Goal: Information Seeking & Learning: Learn about a topic

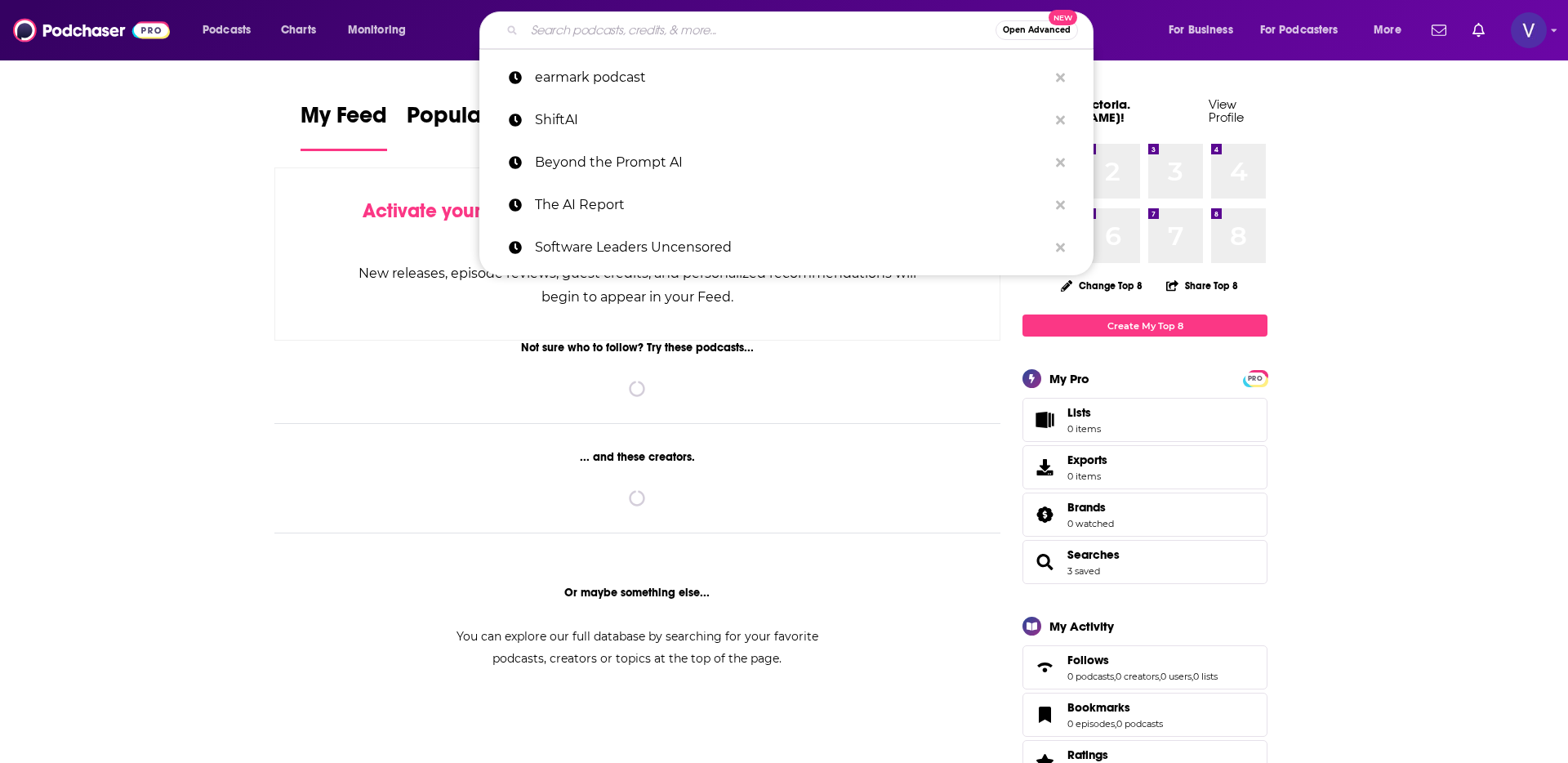
click at [673, 27] on input "Search podcasts, credits, & more..." at bounding box center [759, 30] width 471 height 26
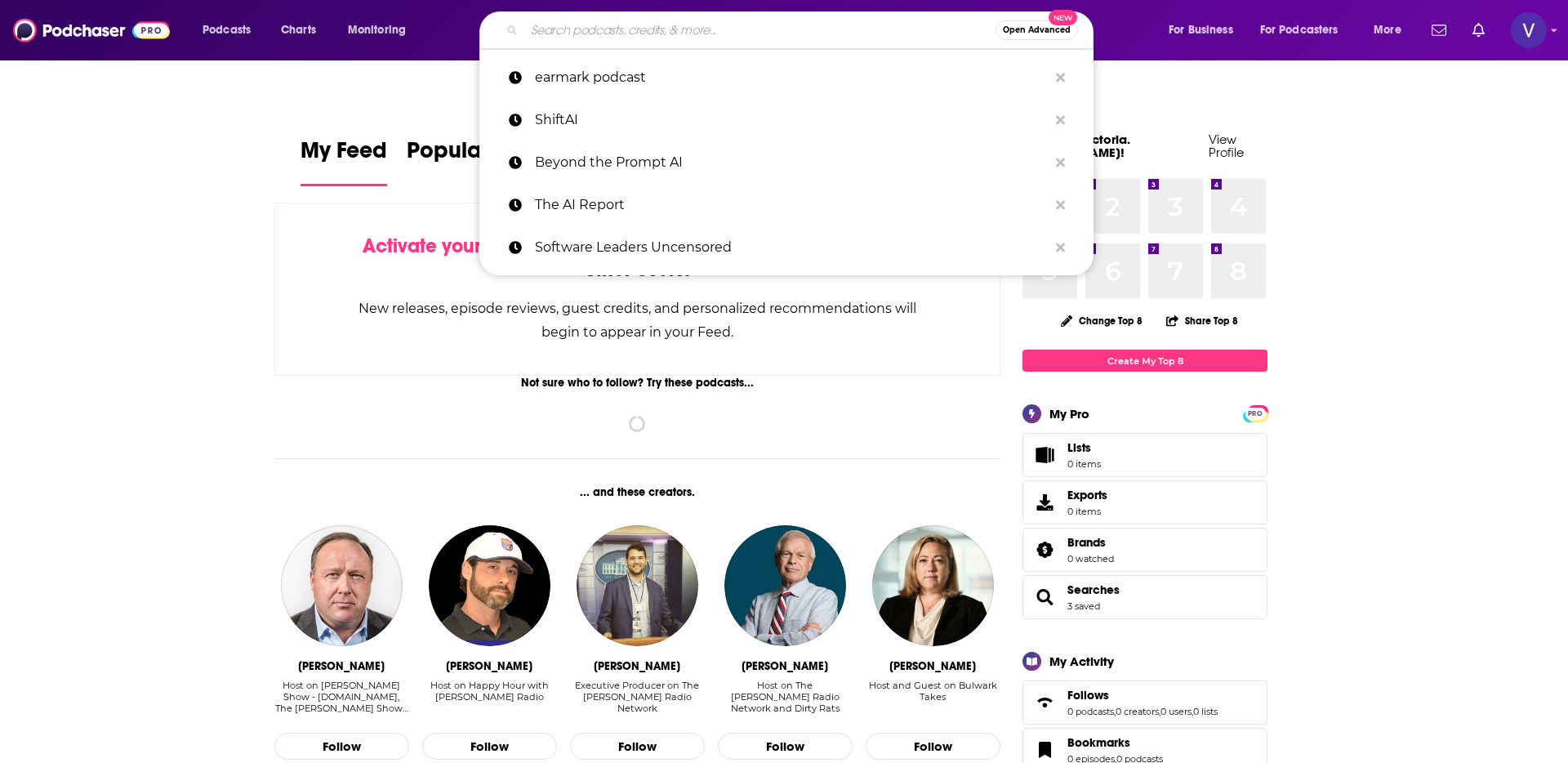
paste input "Tern Stories"
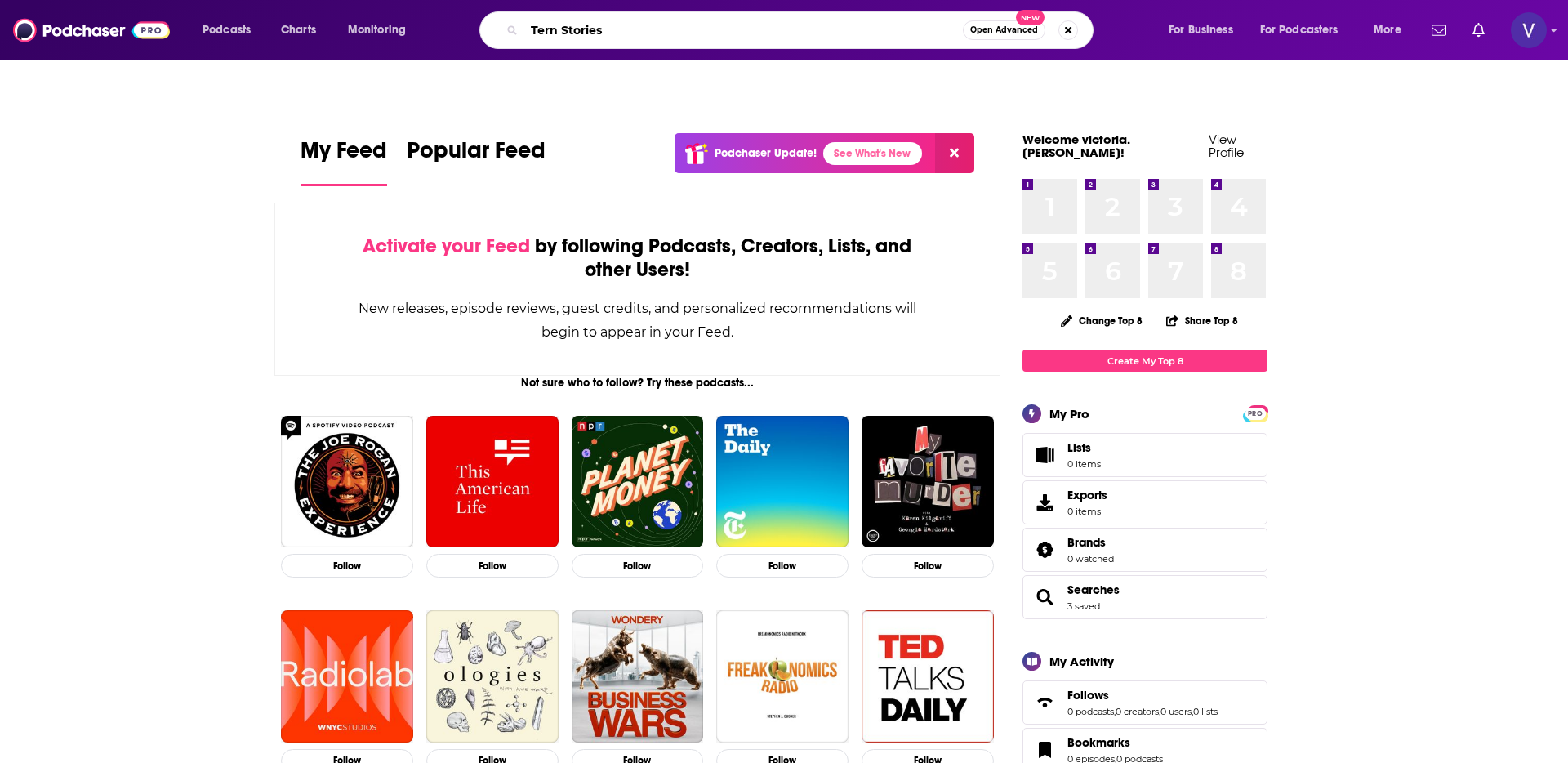
type input "Tern Stories"
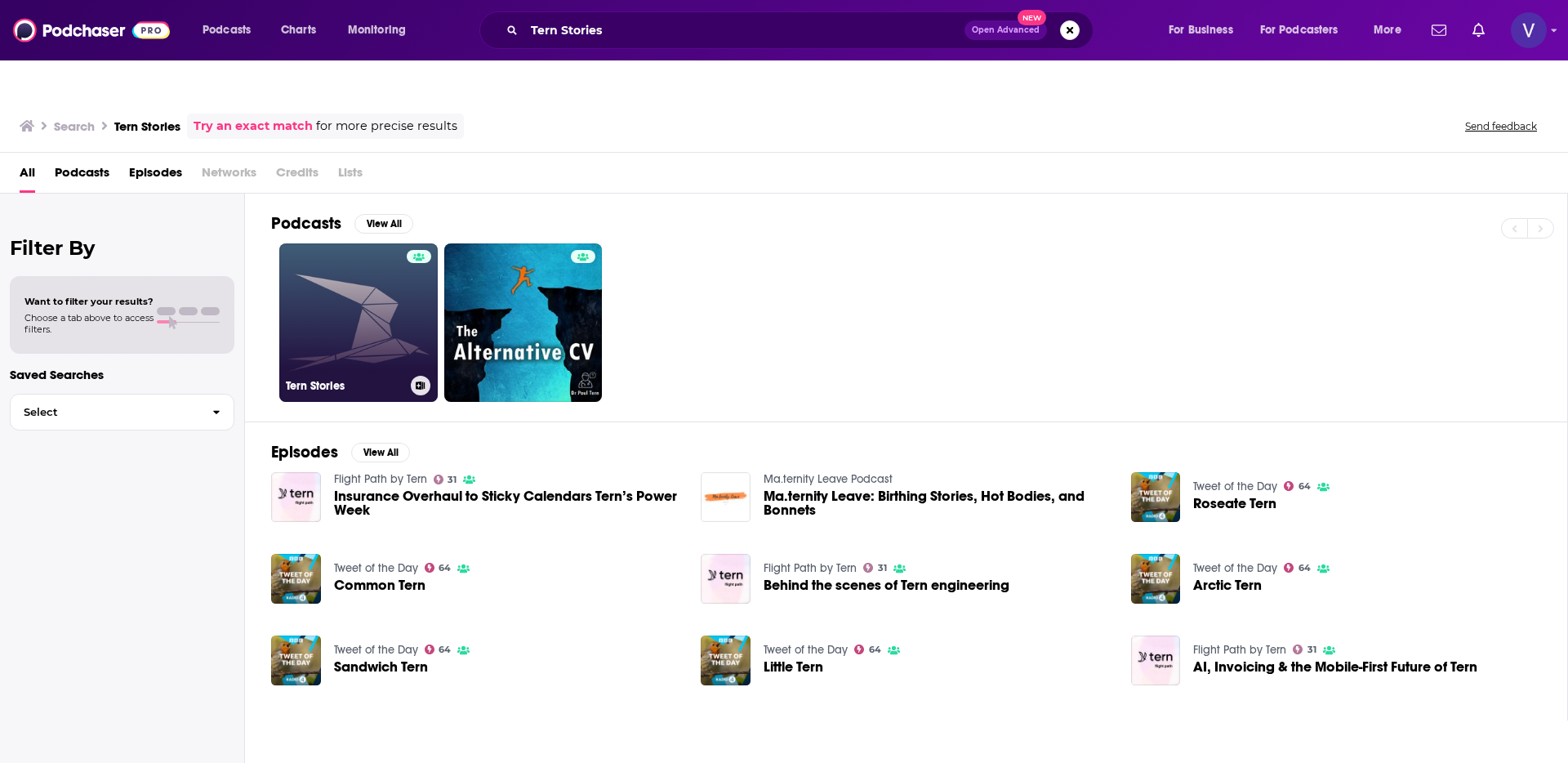
click at [397, 275] on link "Tern Stories" at bounding box center [358, 322] width 158 height 158
